Goal: Task Accomplishment & Management: Manage account settings

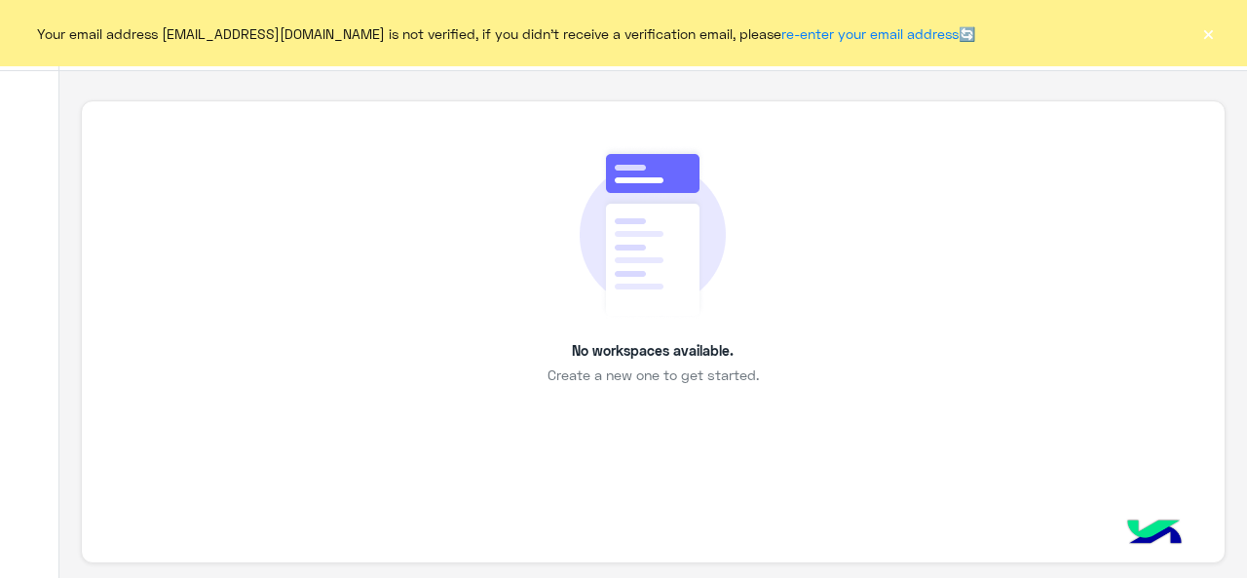
click at [1207, 30] on button "×" at bounding box center [1208, 32] width 19 height 19
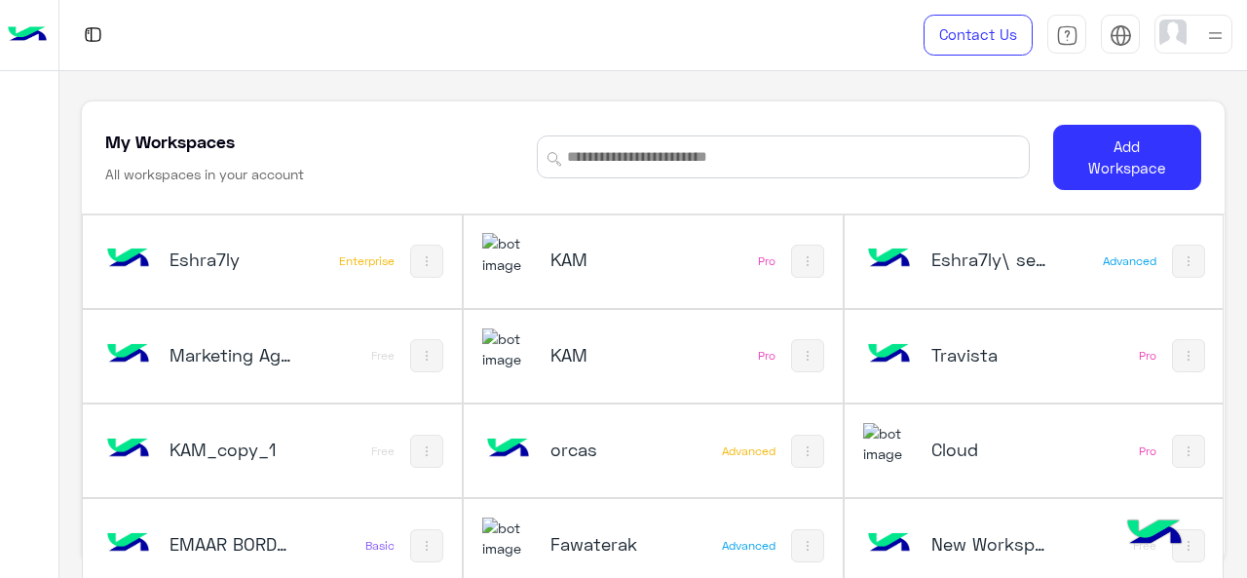
click at [1215, 40] on img at bounding box center [1216, 35] width 24 height 24
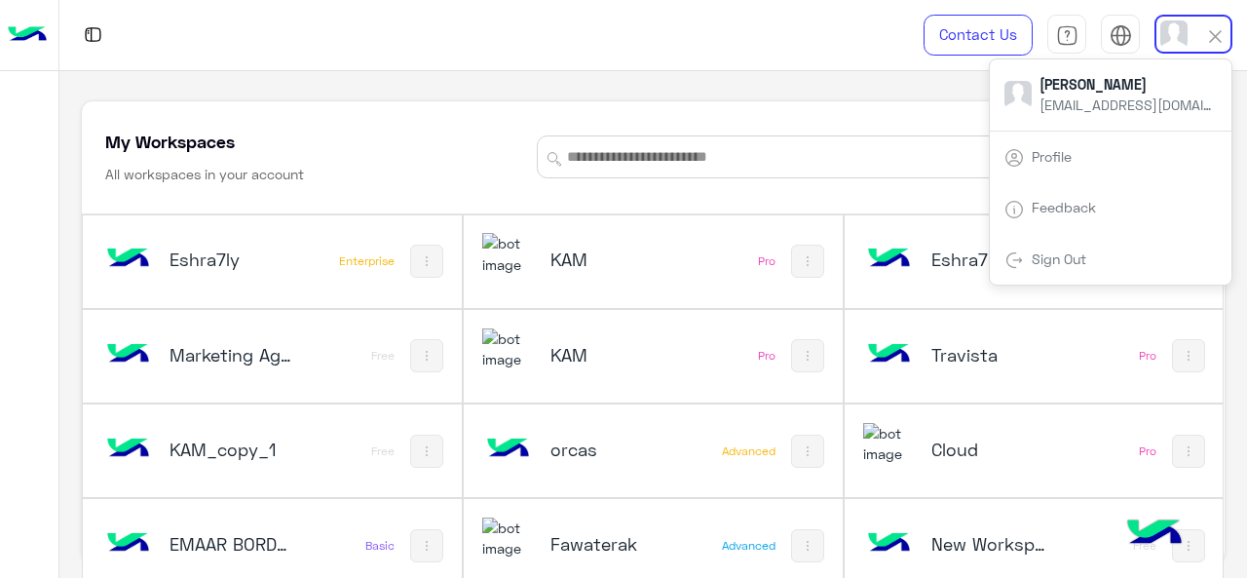
click at [1047, 263] on link "Sign Out" at bounding box center [1059, 258] width 55 height 17
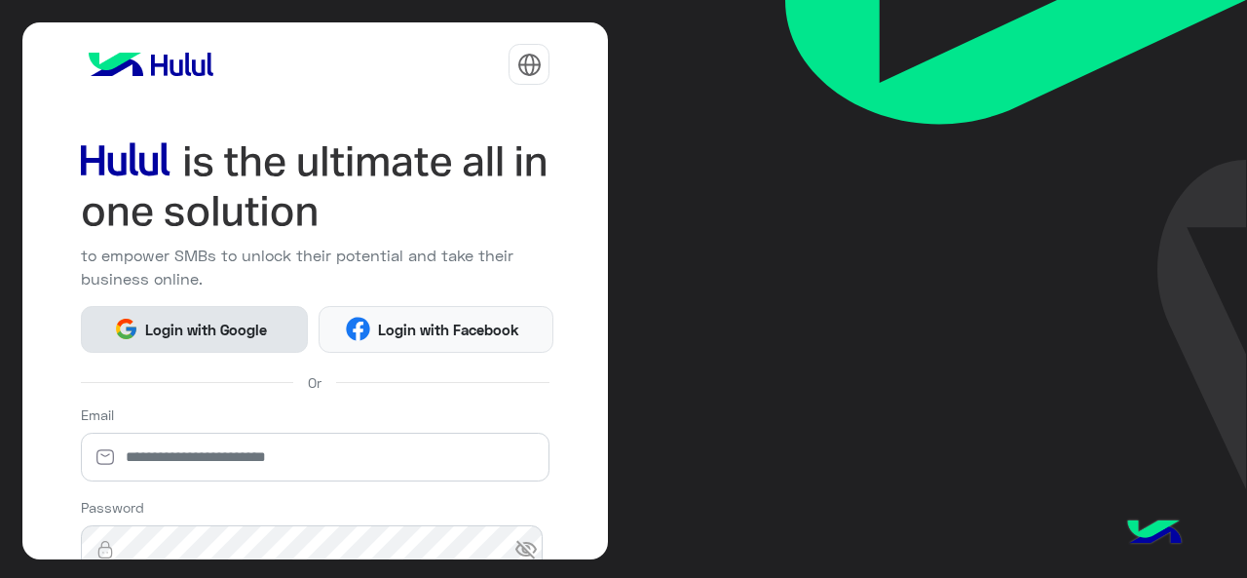
click at [230, 313] on button "Login with Google" at bounding box center [194, 329] width 227 height 47
